Goal: Information Seeking & Learning: Learn about a topic

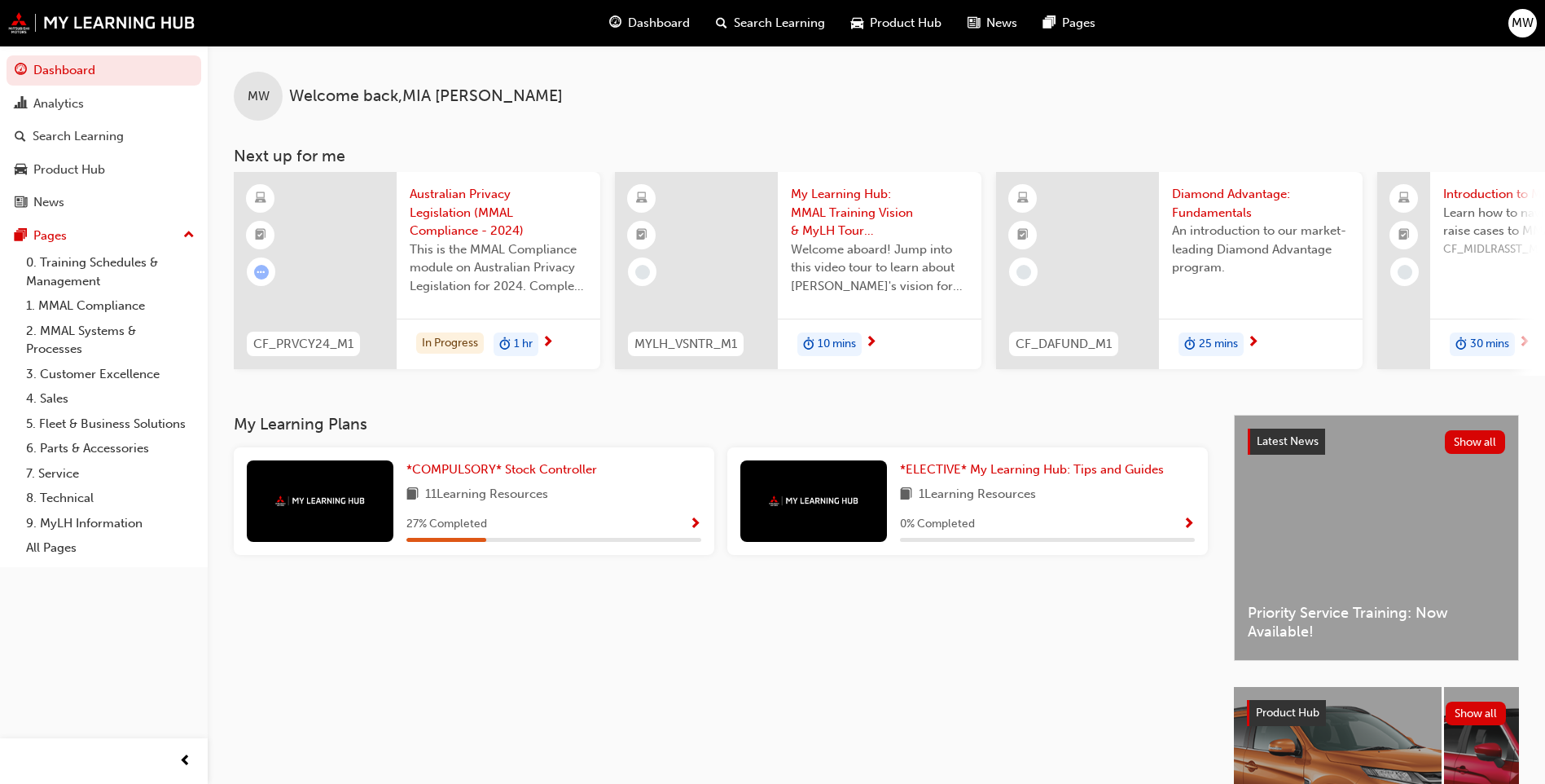
click at [721, 659] on div "My Learning Plans *COMPULSORY* Stock Controller 11 Learning Resources 27 % Comp…" at bounding box center [733, 667] width 1001 height 505
click at [489, 526] on div "27 % Completed" at bounding box center [553, 525] width 295 height 21
click at [696, 532] on span "Show Progress" at bounding box center [696, 524] width 12 height 15
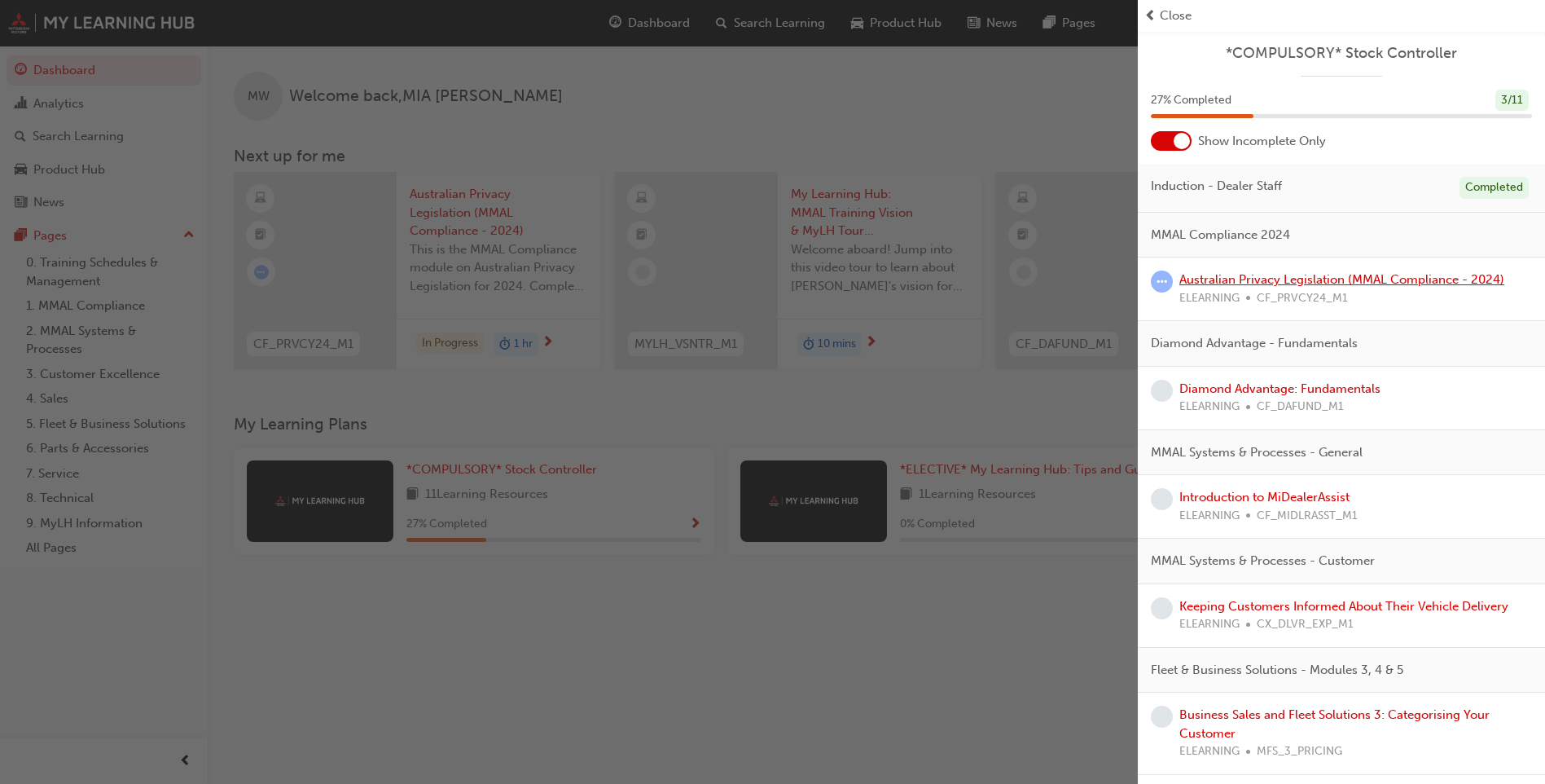
click at [1238, 277] on link "Australian Privacy Legislation (MMAL Compliance - 2024)" at bounding box center [1342, 279] width 325 height 15
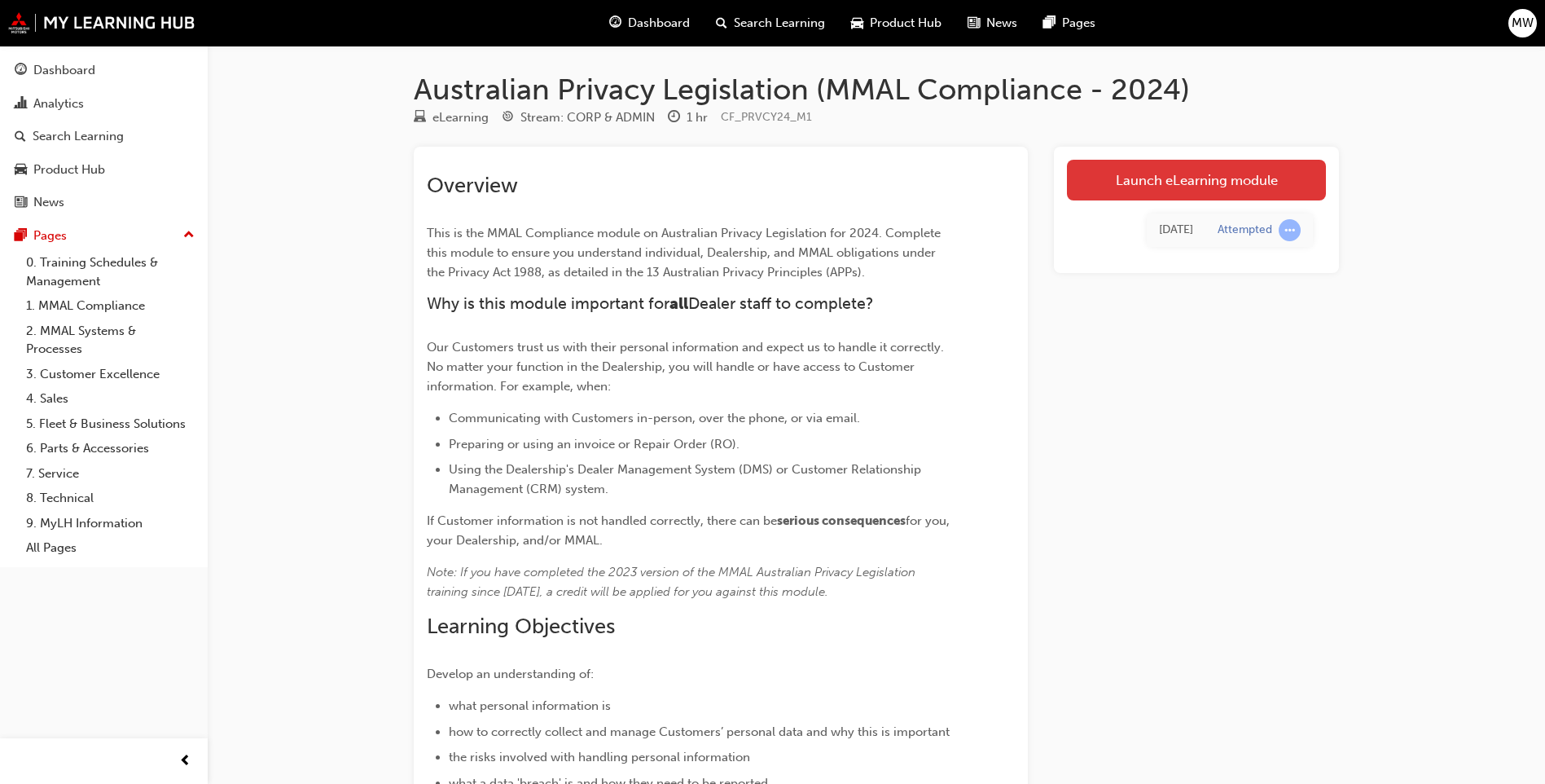
click at [1152, 185] on link "Launch eLearning module" at bounding box center [1197, 179] width 259 height 40
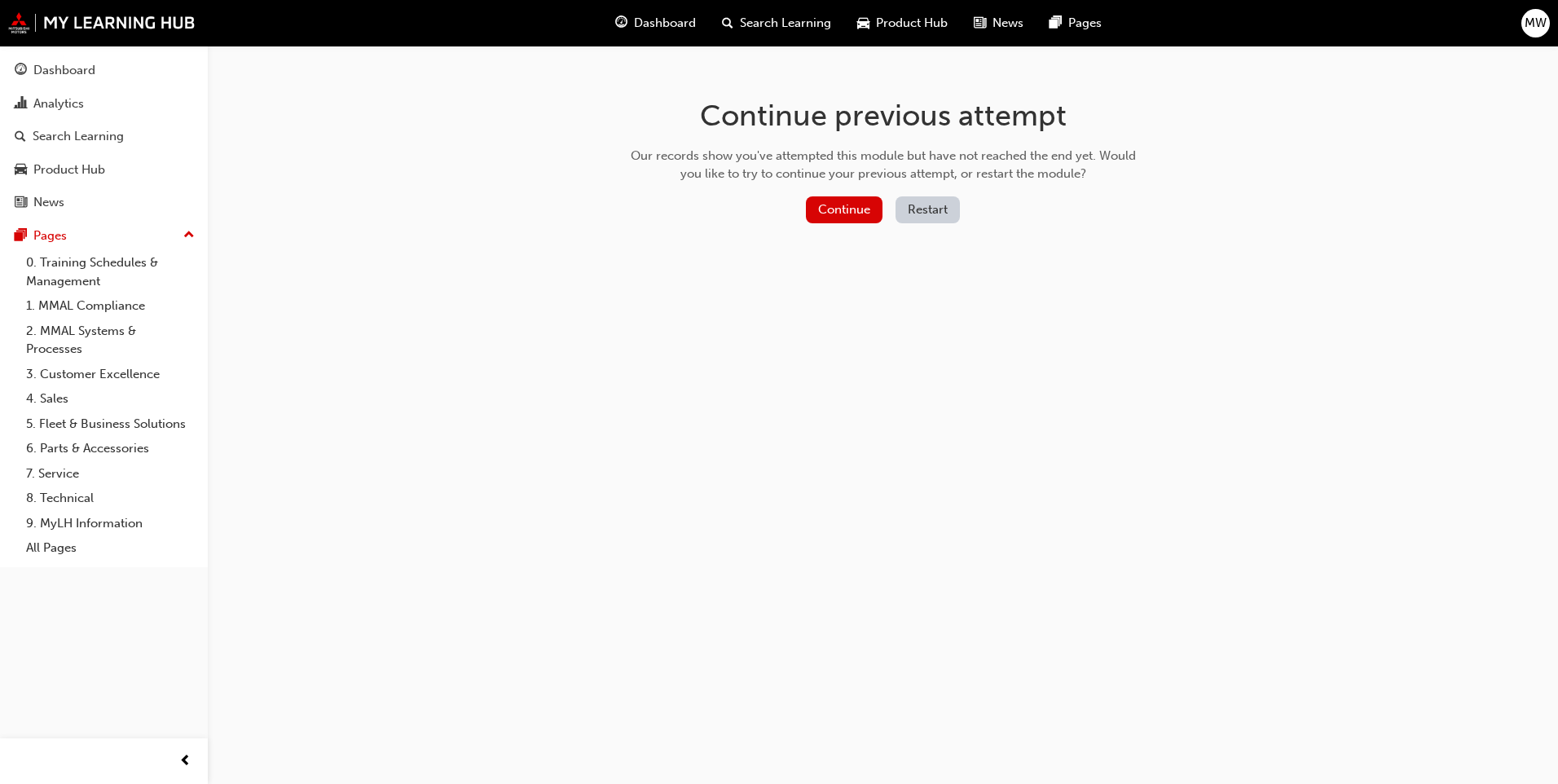
click at [823, 193] on div "Continue previous attempt Our records show you've attempted this module but hav…" at bounding box center [883, 163] width 530 height 236
click at [825, 210] on button "Continue" at bounding box center [843, 210] width 76 height 27
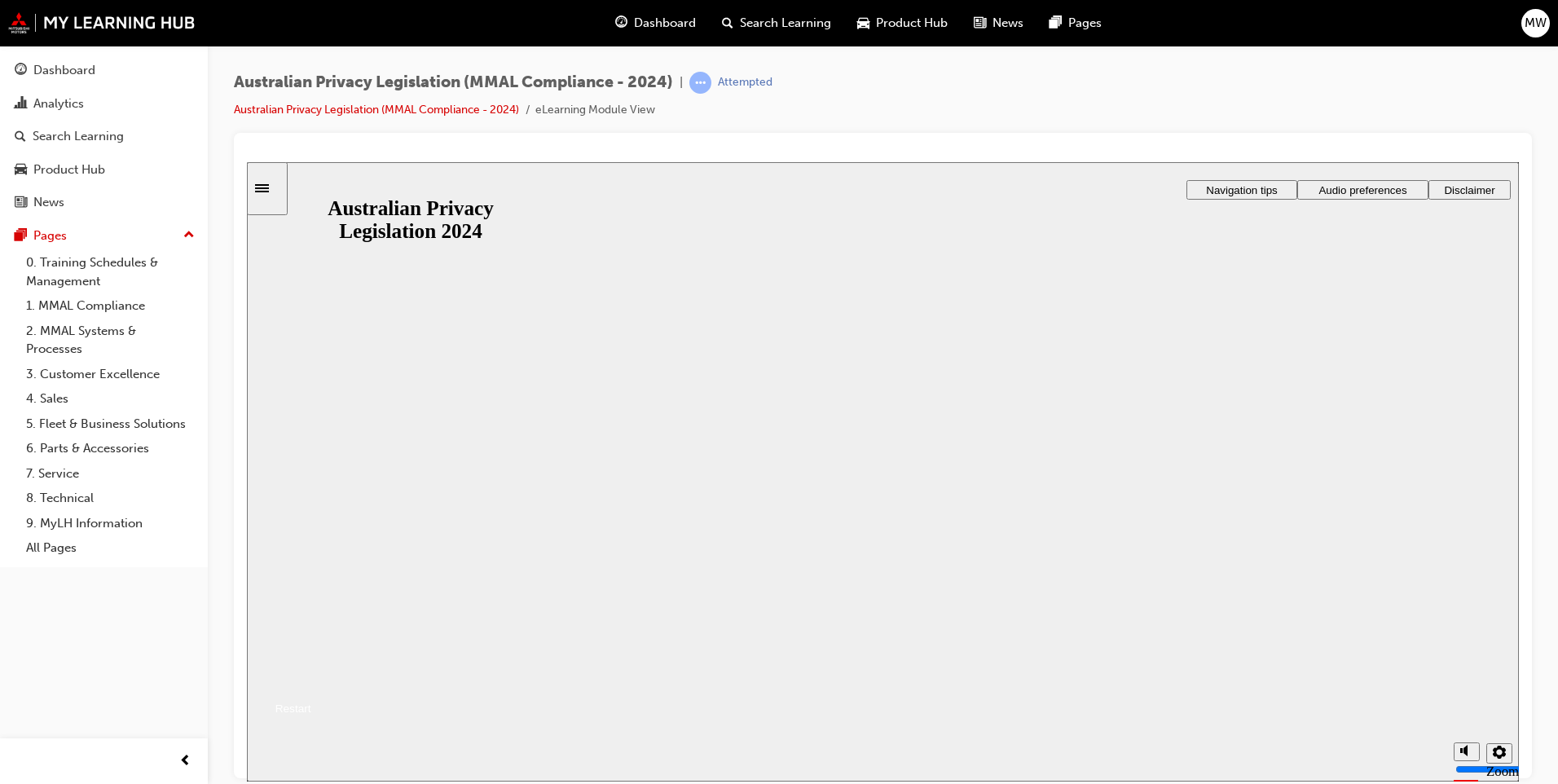
click at [311, 678] on button "Resume" at bounding box center [278, 688] width 64 height 21
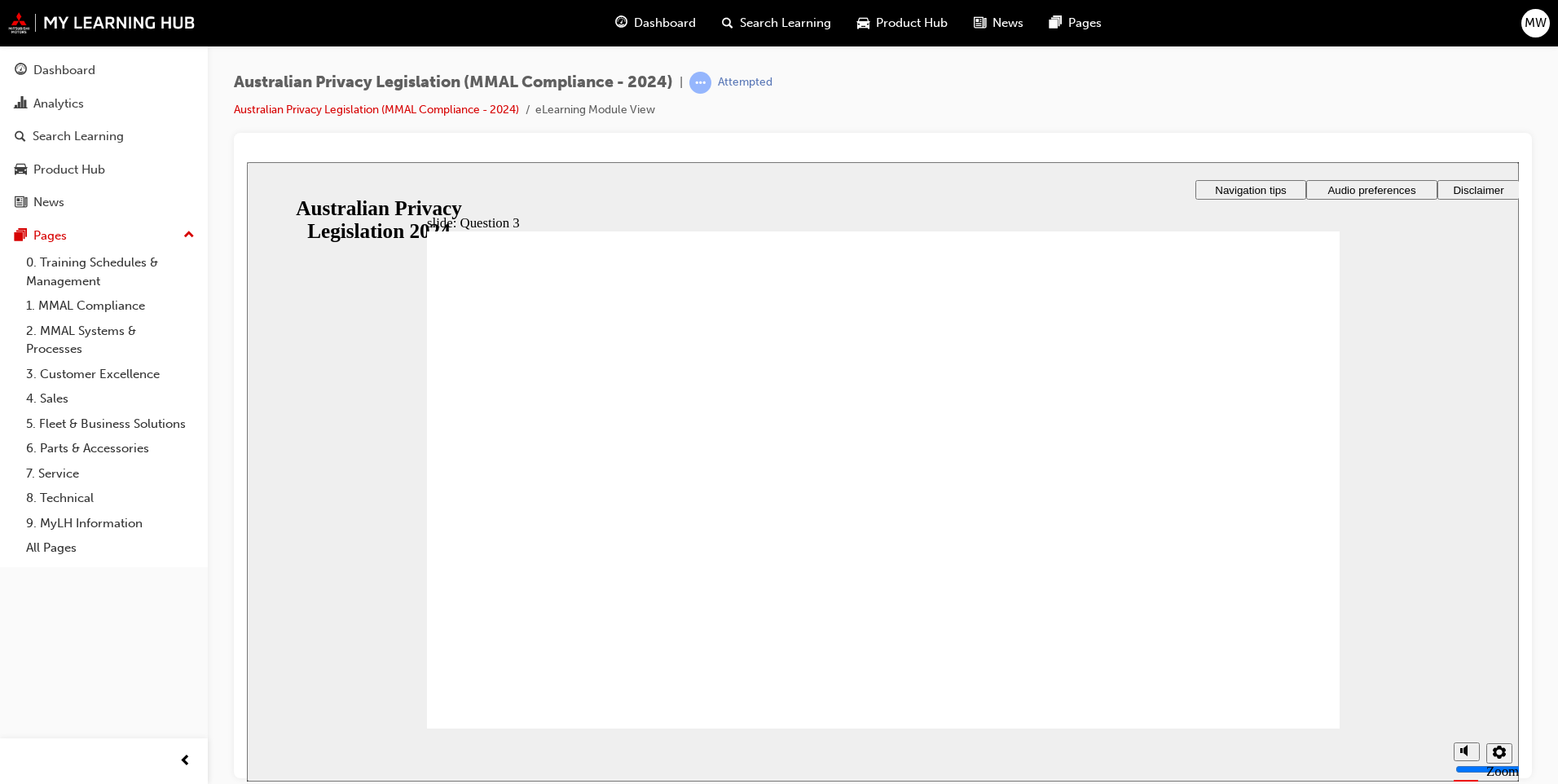
checkbox input "true"
checkbox input "false"
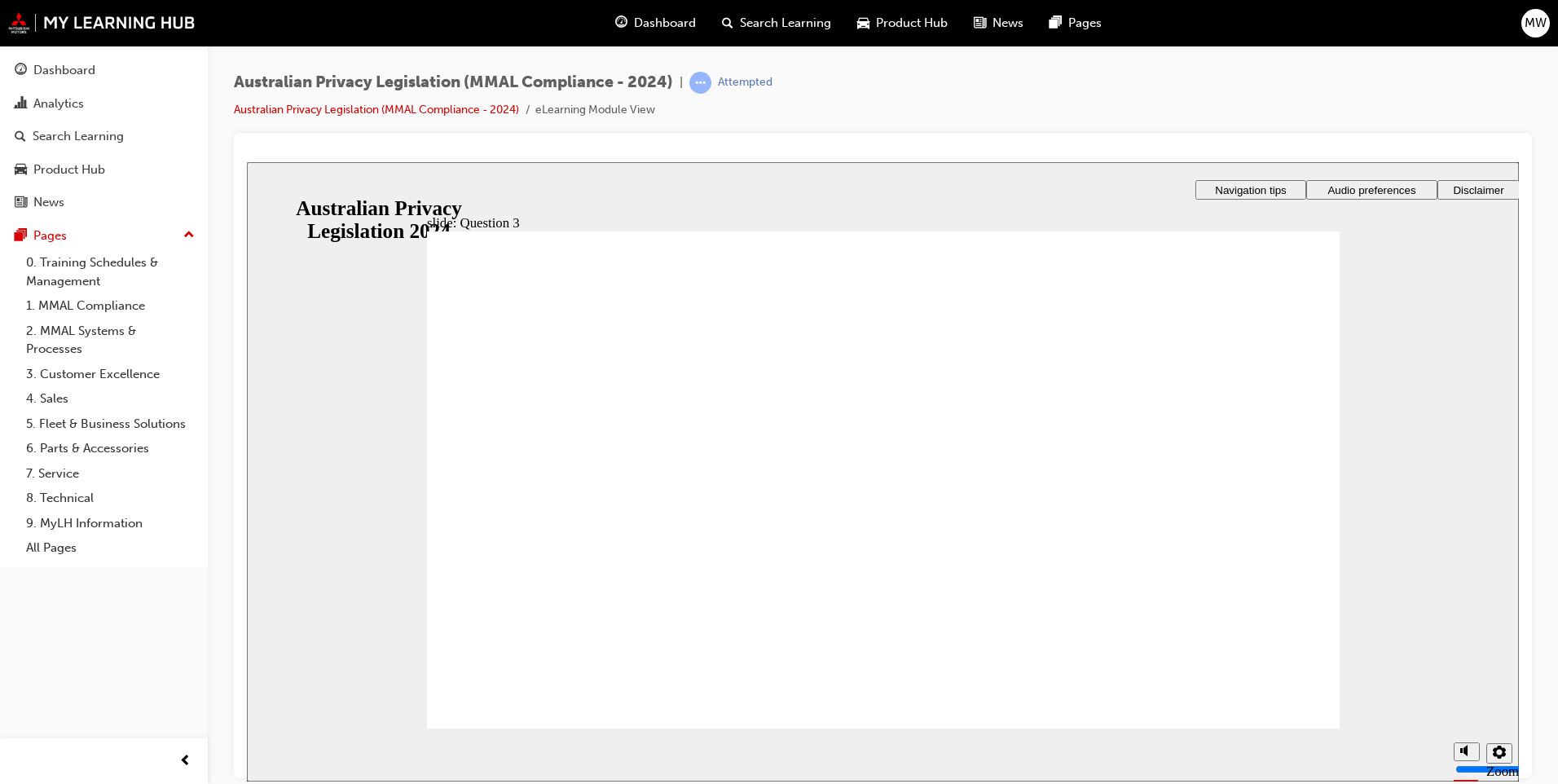
radio input "true"
radio input "false"
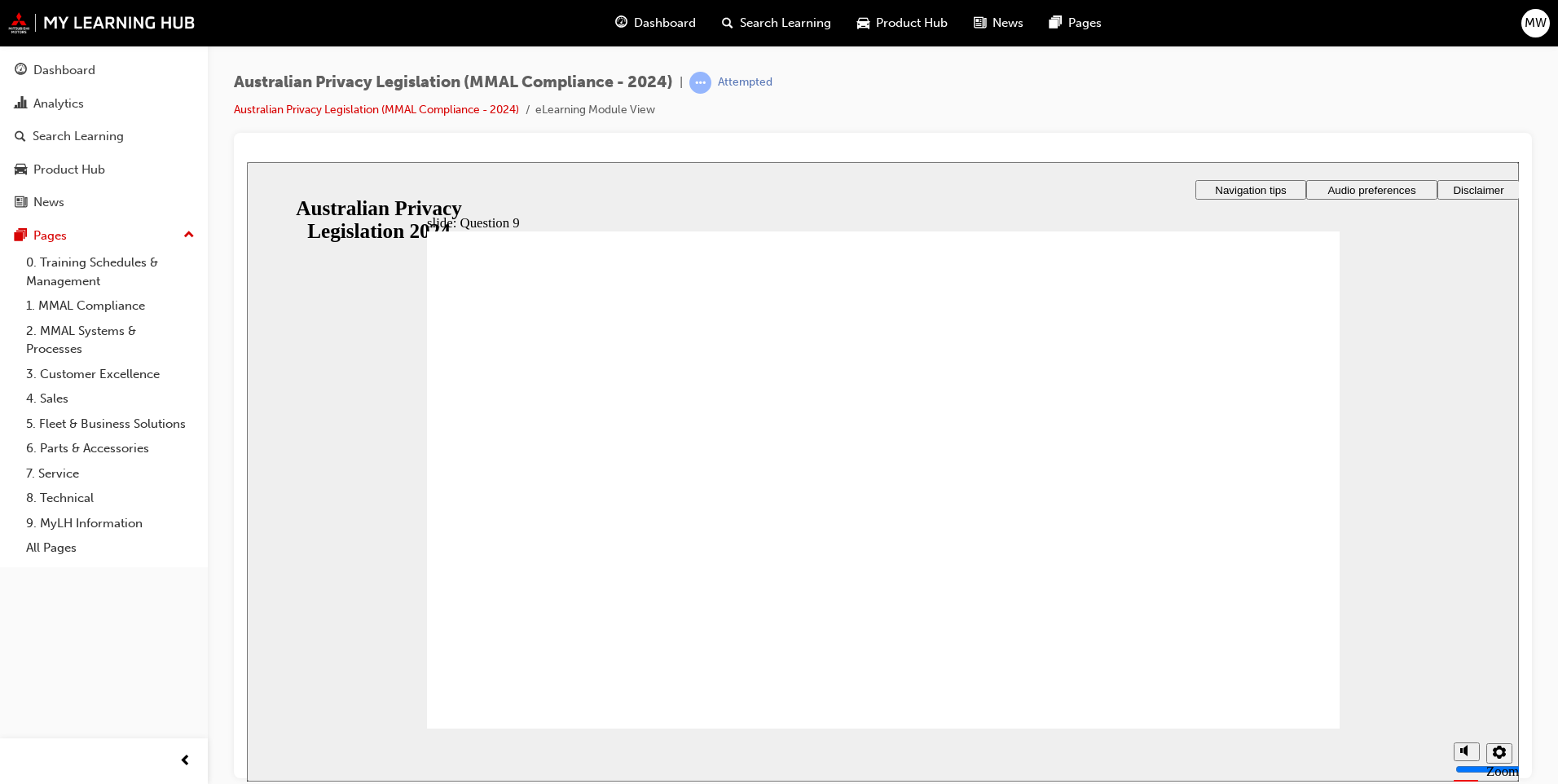
radio input "false"
radio input "true"
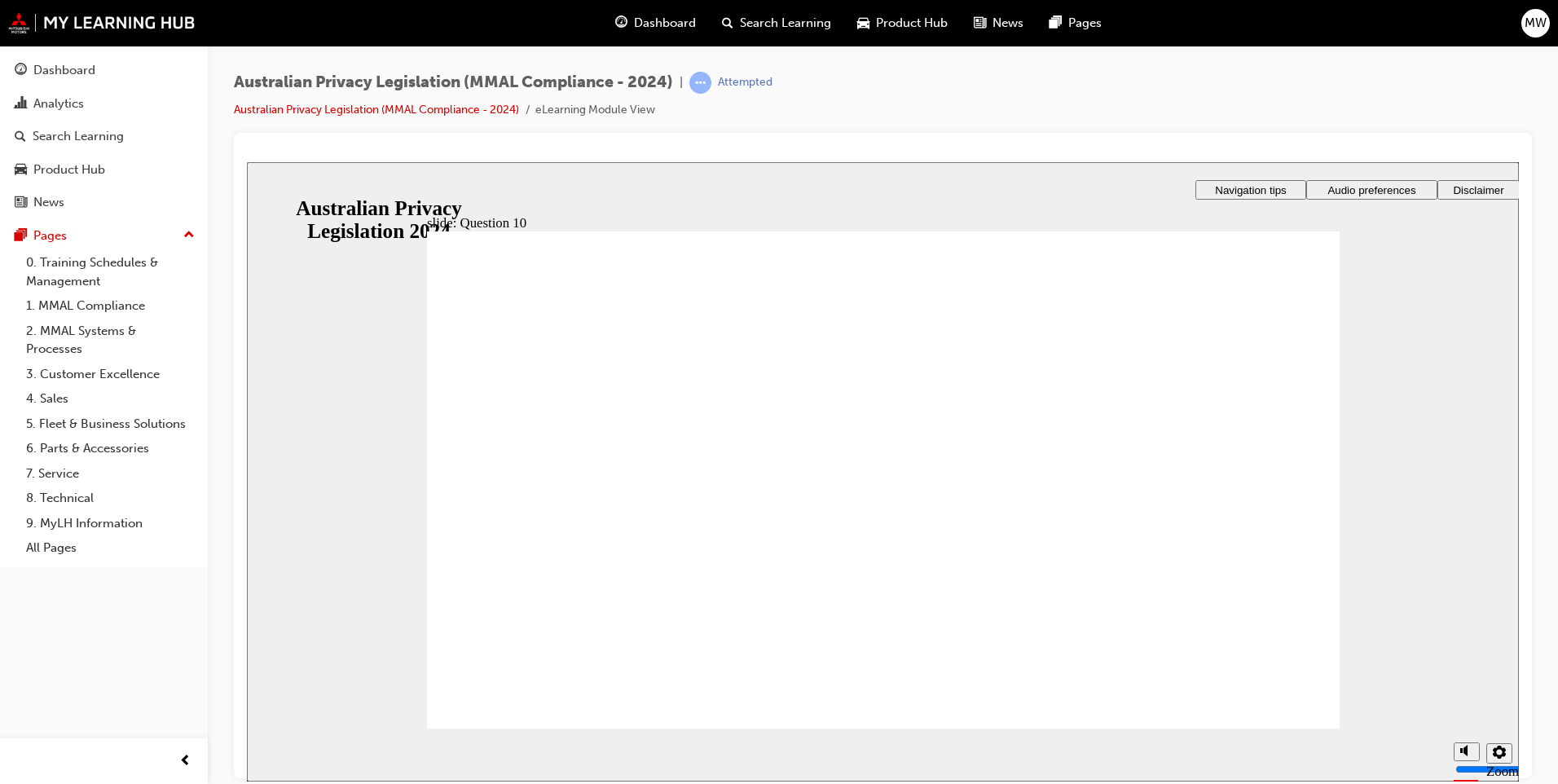
radio input "true"
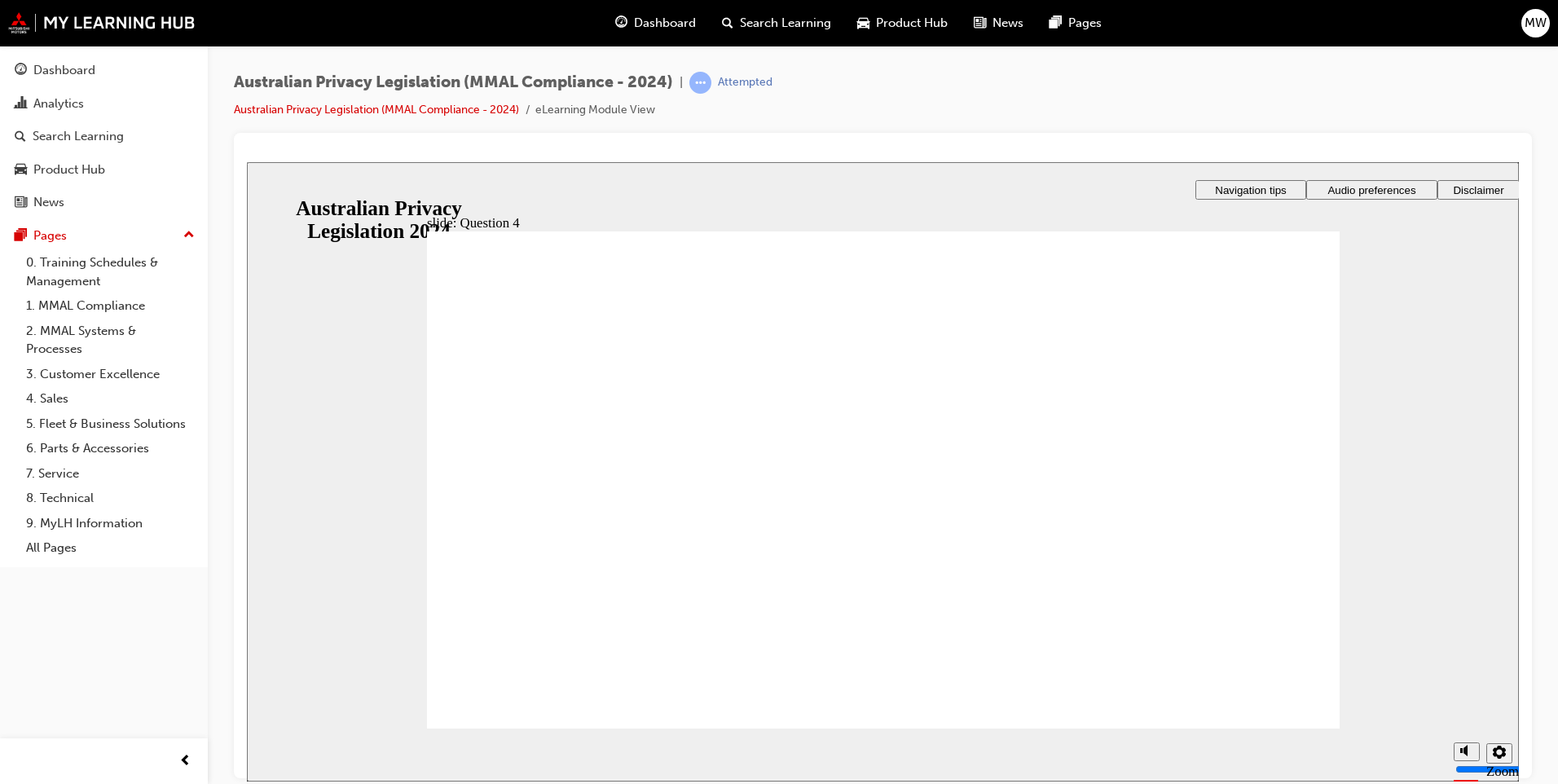
radio input "true"
drag, startPoint x: 484, startPoint y: 520, endPoint x: 563, endPoint y: 677, distance: 175.8
radio input "true"
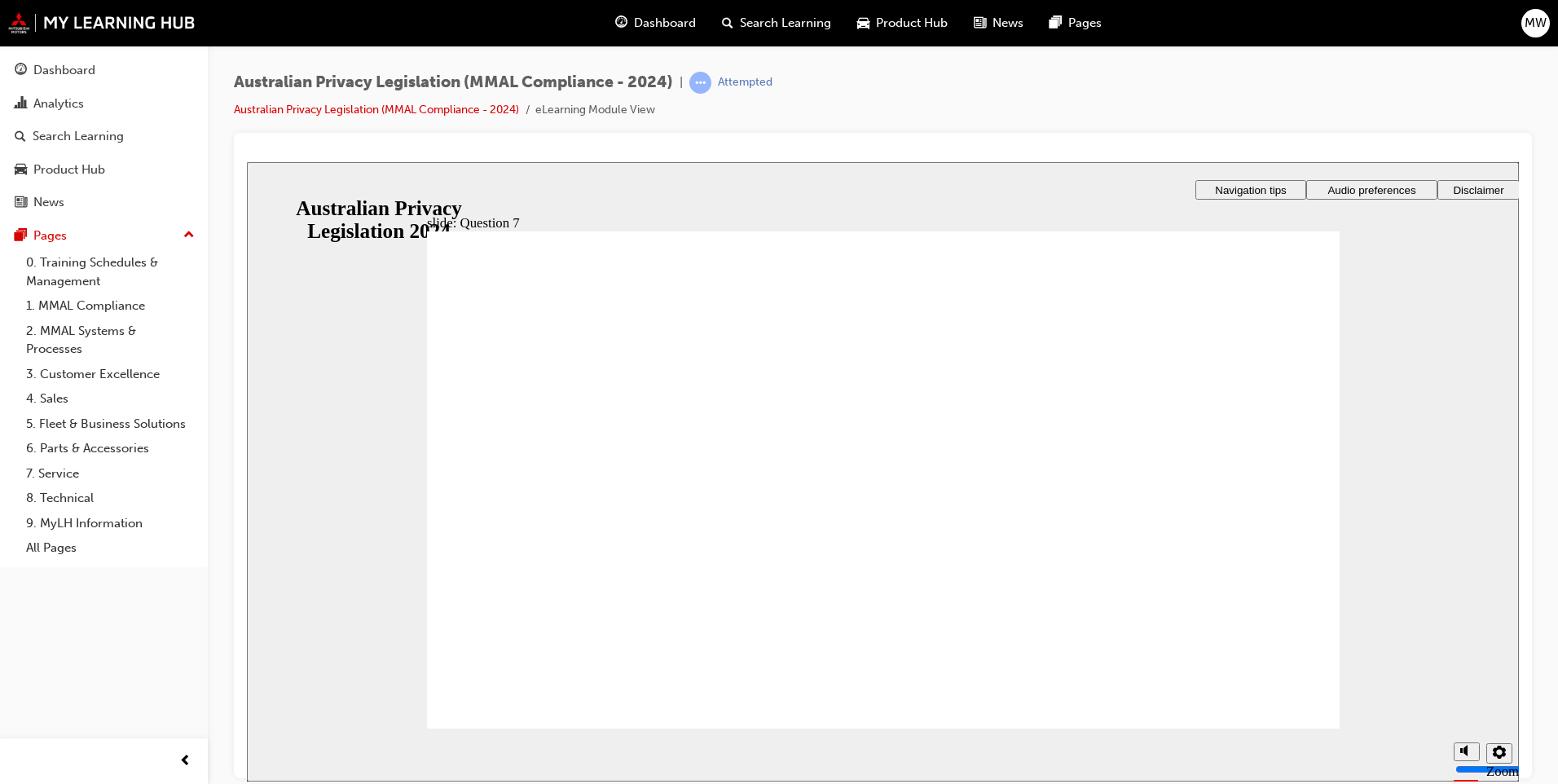
radio input "true"
checkbox input "true"
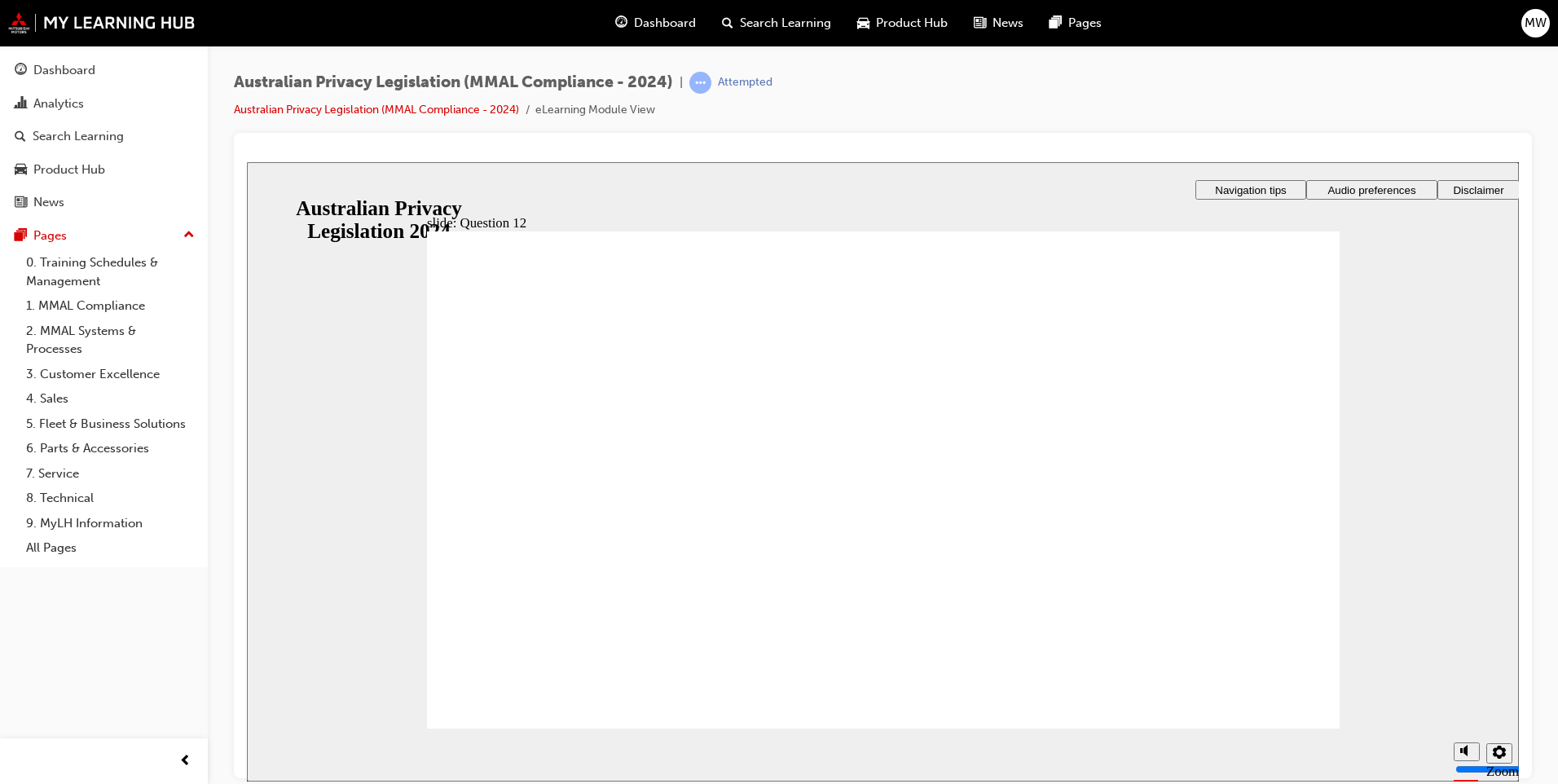
radio input "true"
drag, startPoint x: 473, startPoint y: 473, endPoint x: 566, endPoint y: 704, distance: 249.0
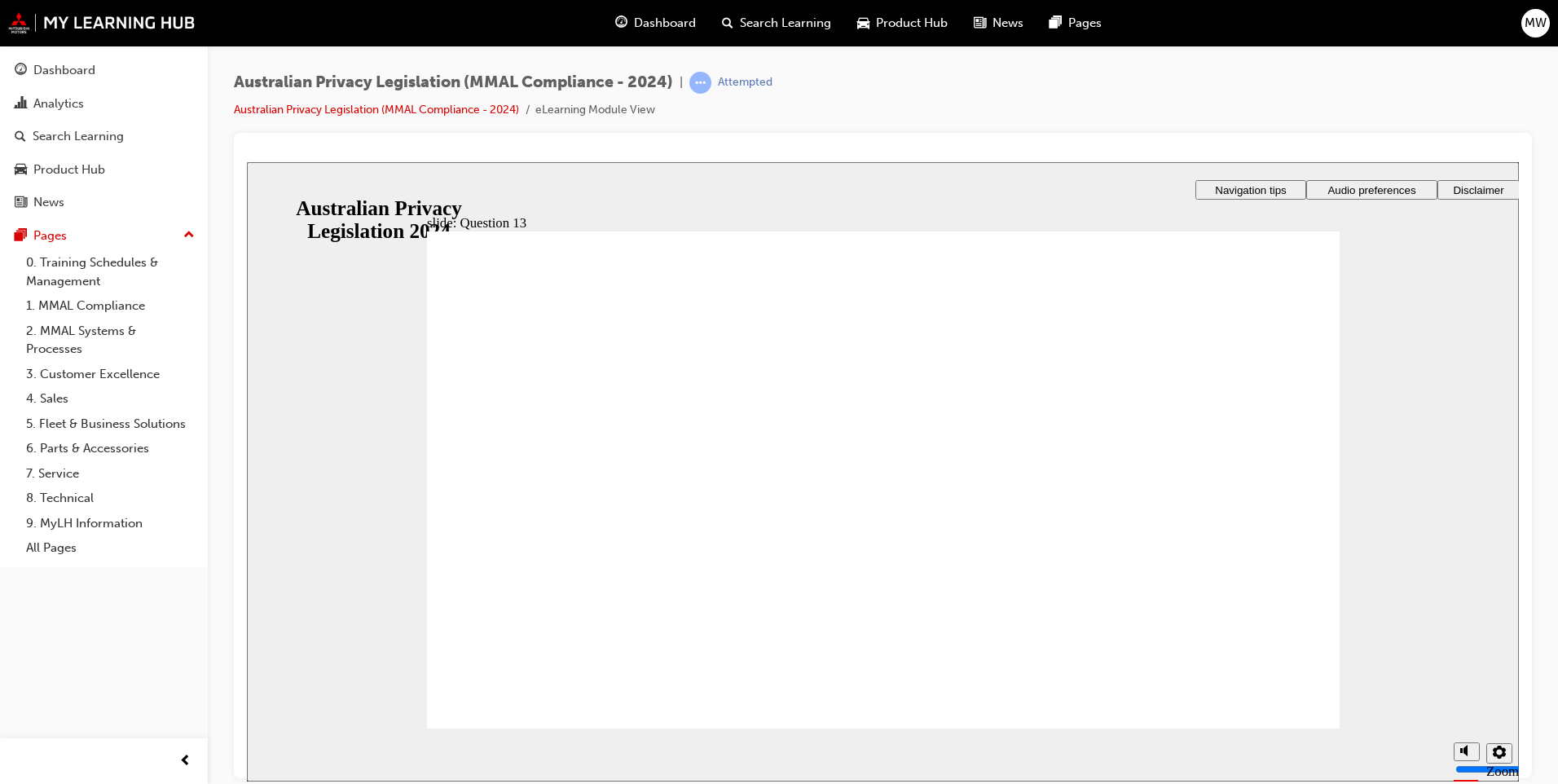
radio input "true"
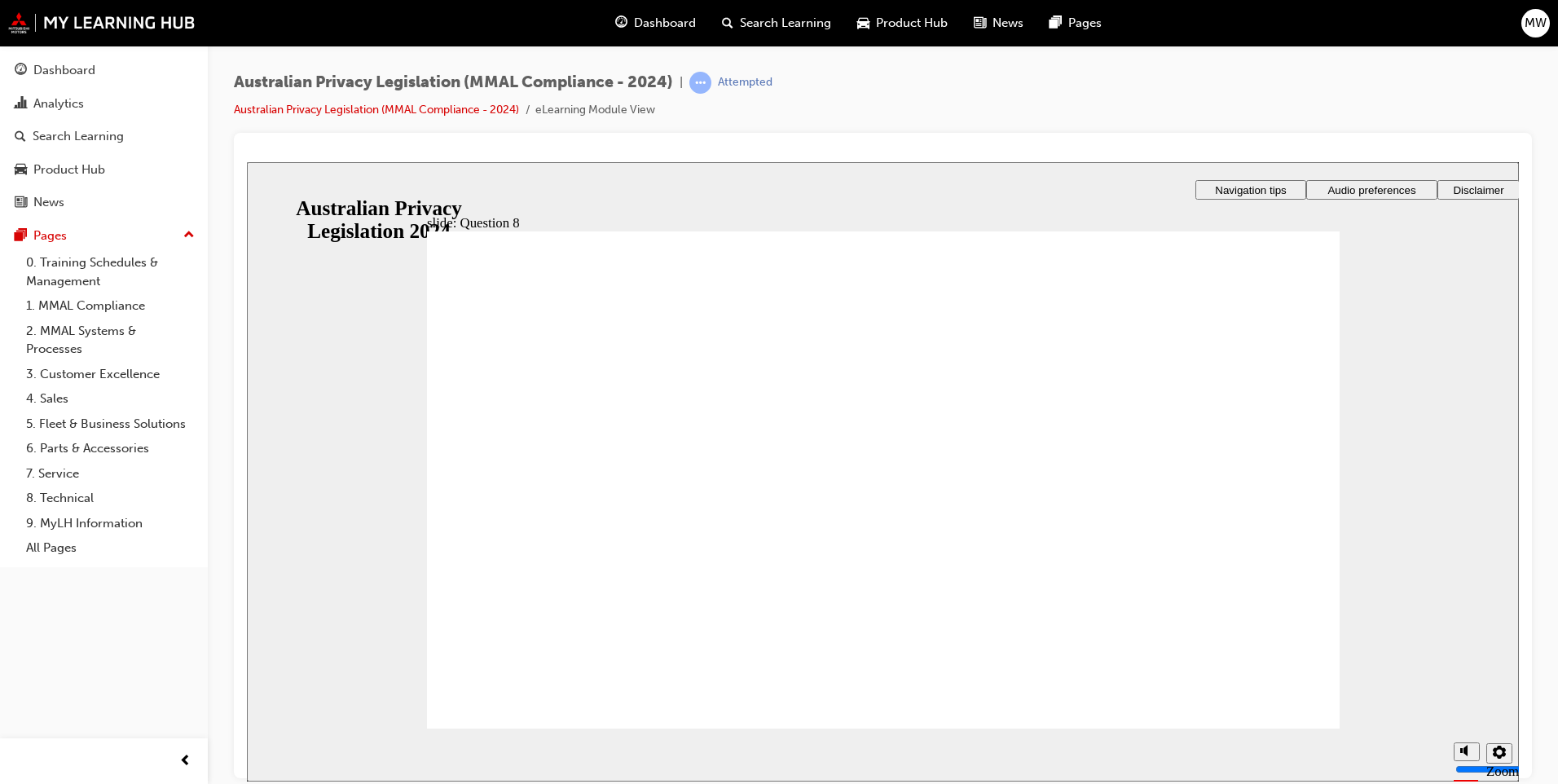
radio input "true"
drag, startPoint x: 475, startPoint y: 406, endPoint x: 551, endPoint y: 691, distance: 295.0
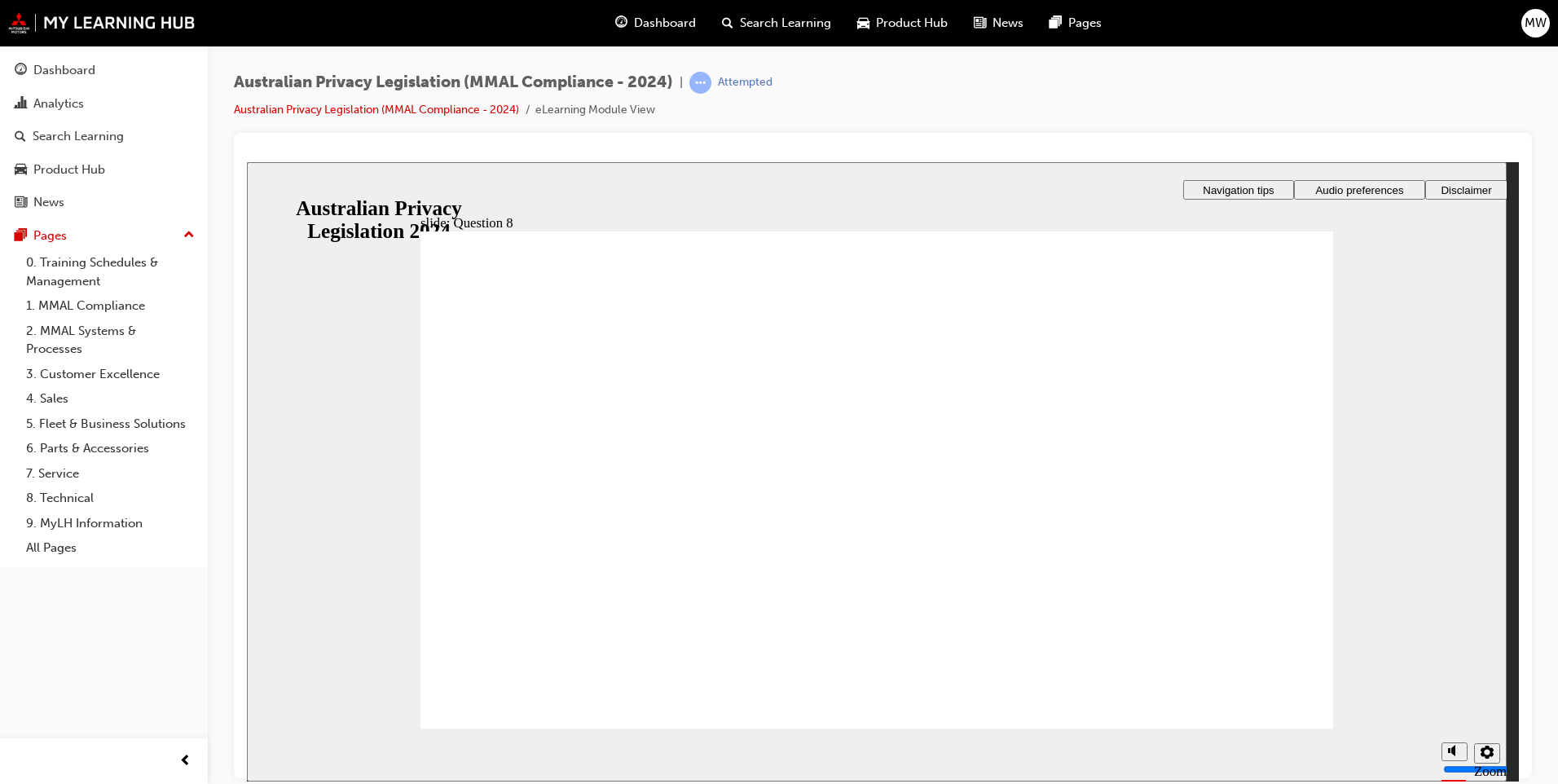
drag, startPoint x: 1275, startPoint y: 702, endPoint x: 1268, endPoint y: 705, distance: 7.6
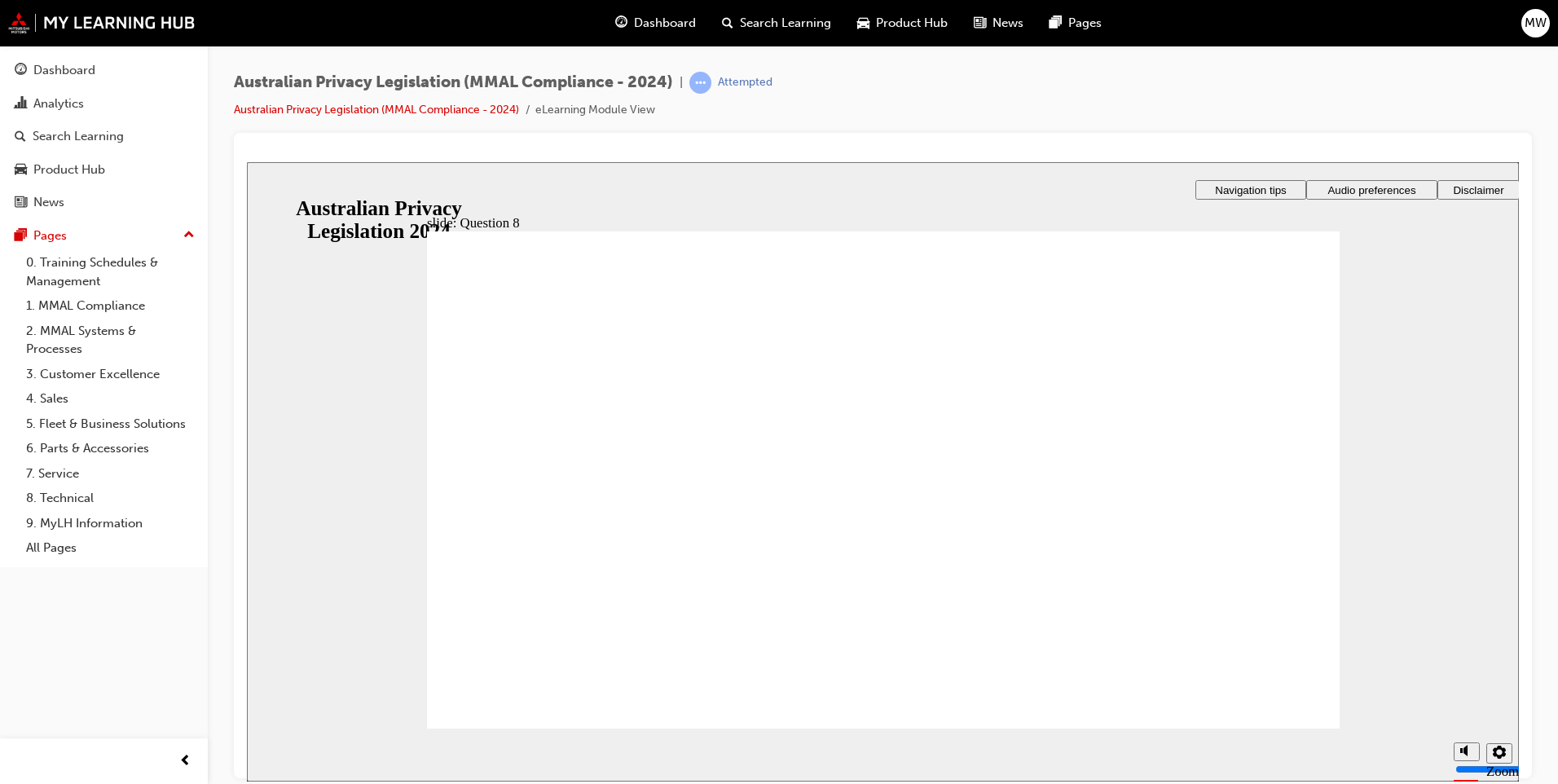
radio input "true"
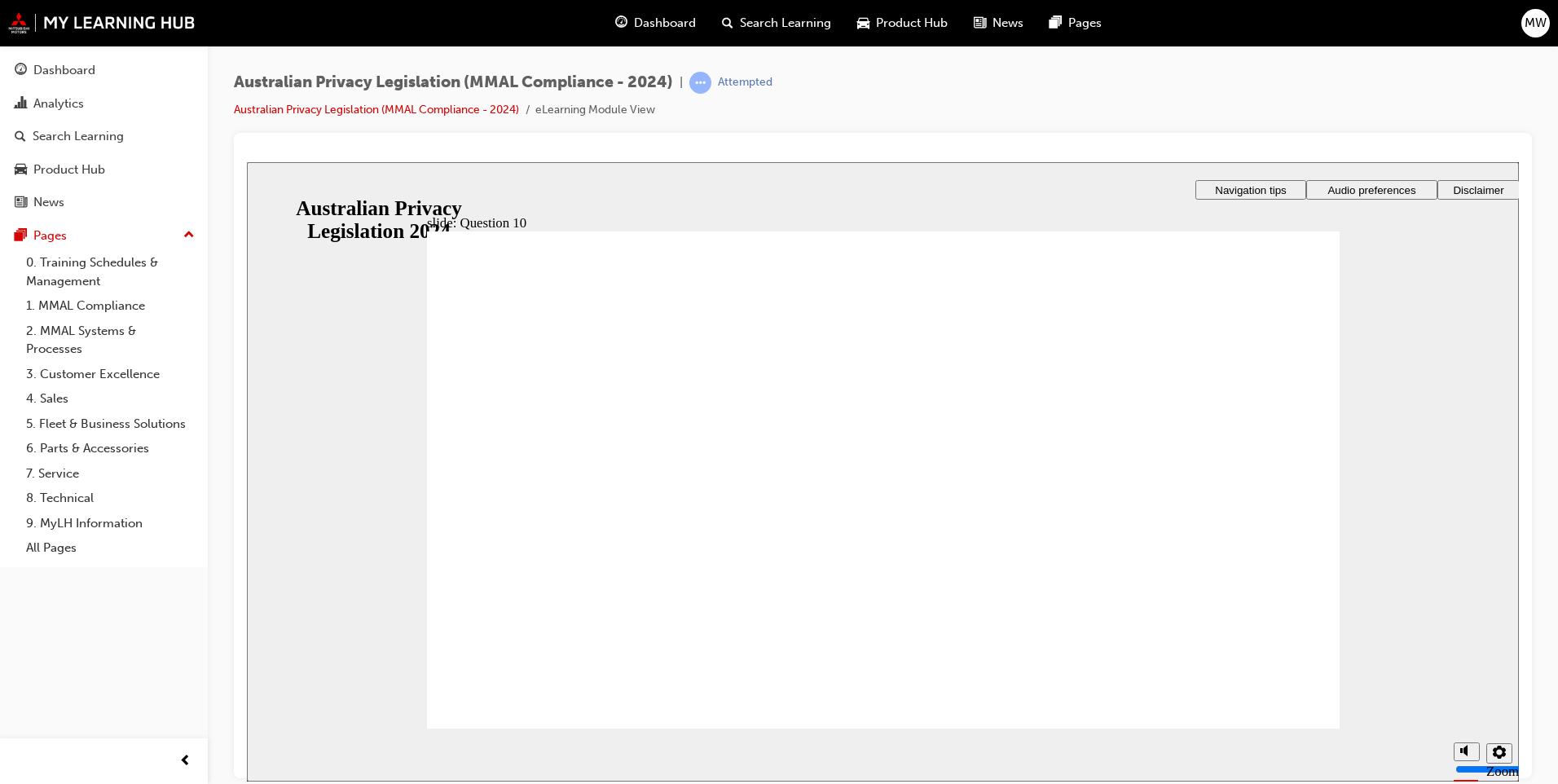
radio input "false"
radio input "true"
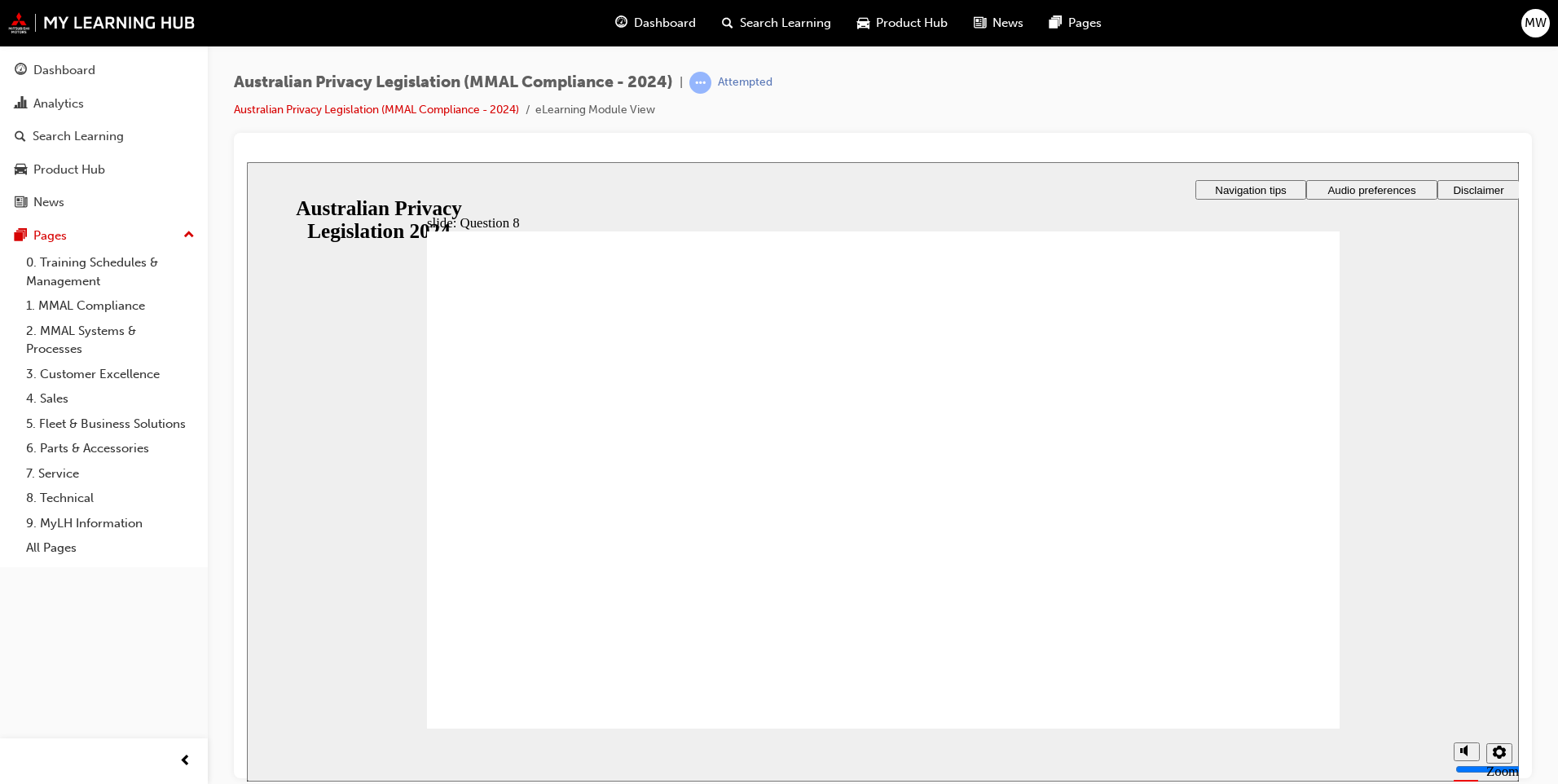
radio input "true"
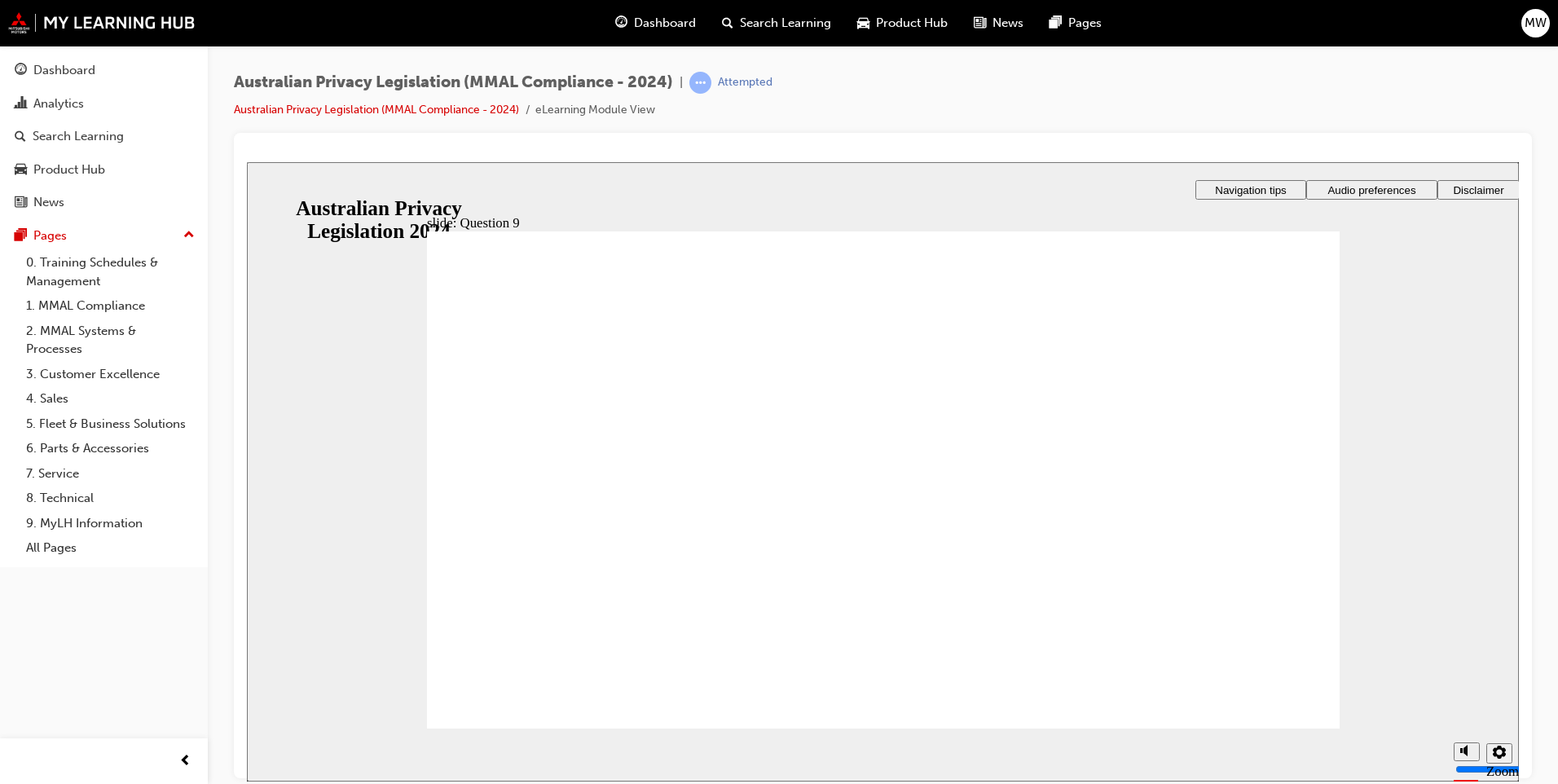
radio input "true"
